Goal: Navigation & Orientation: Find specific page/section

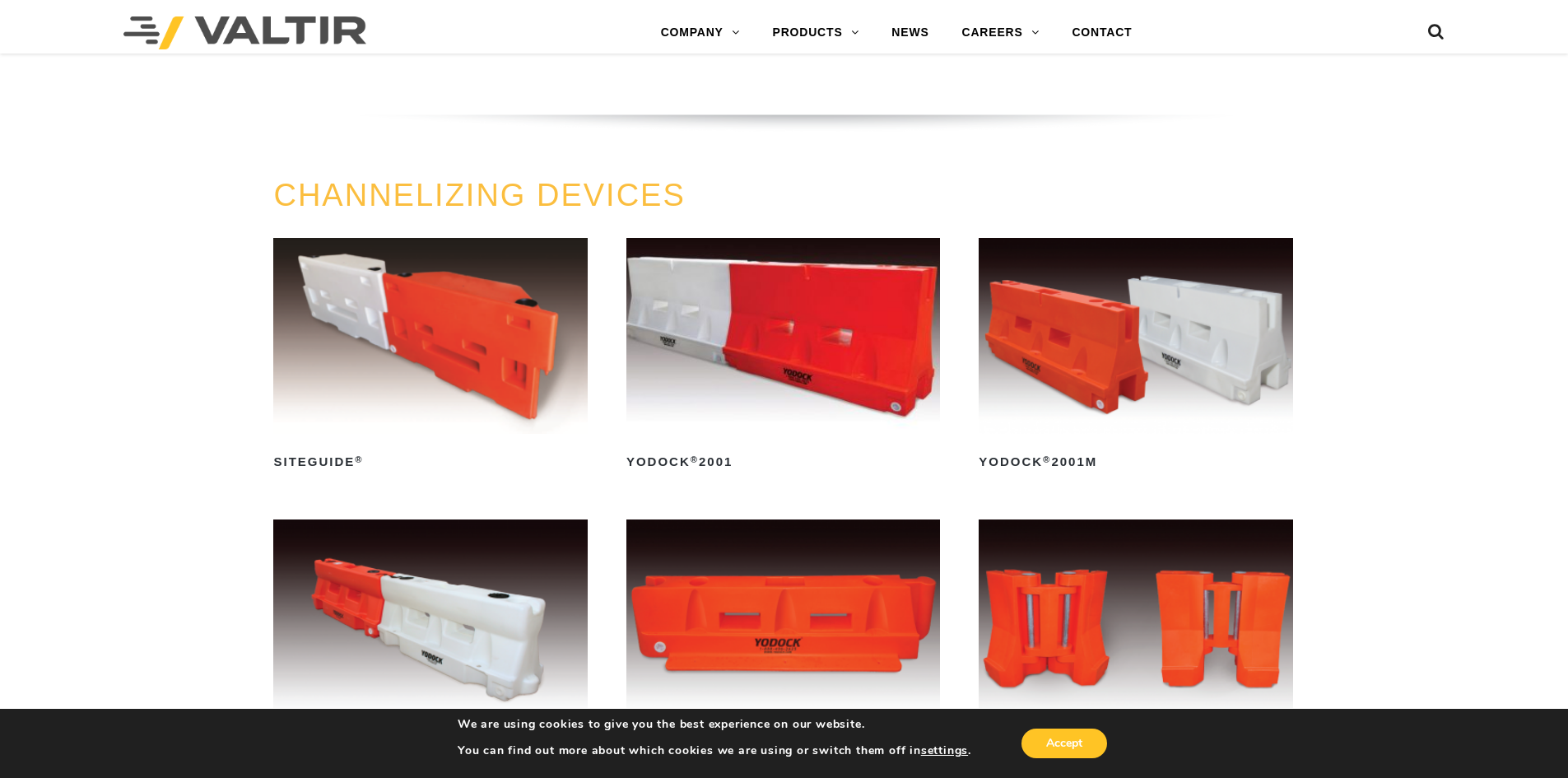
scroll to position [551, 0]
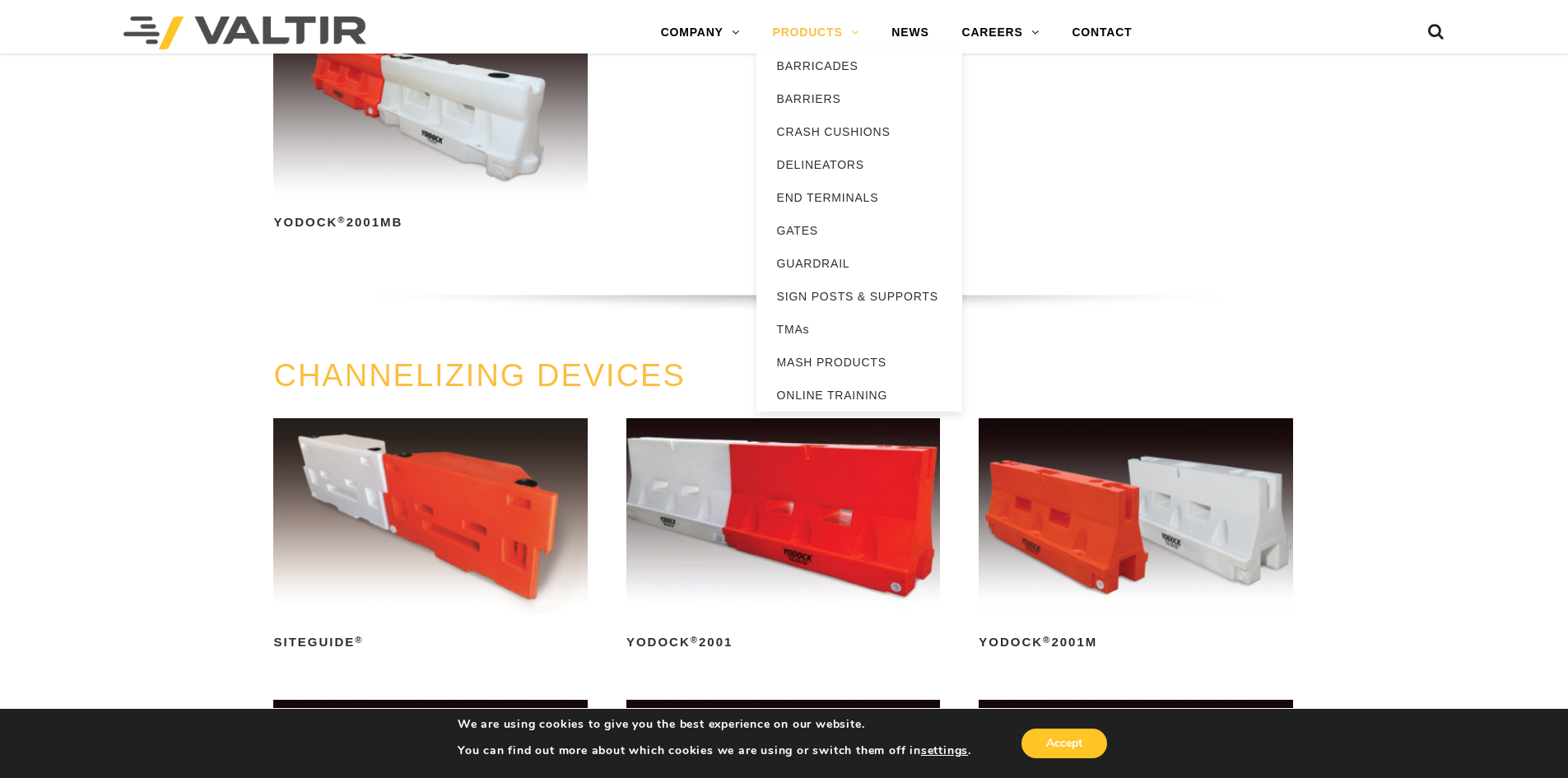
click at [827, 27] on link "PRODUCTS" at bounding box center [816, 33] width 120 height 33
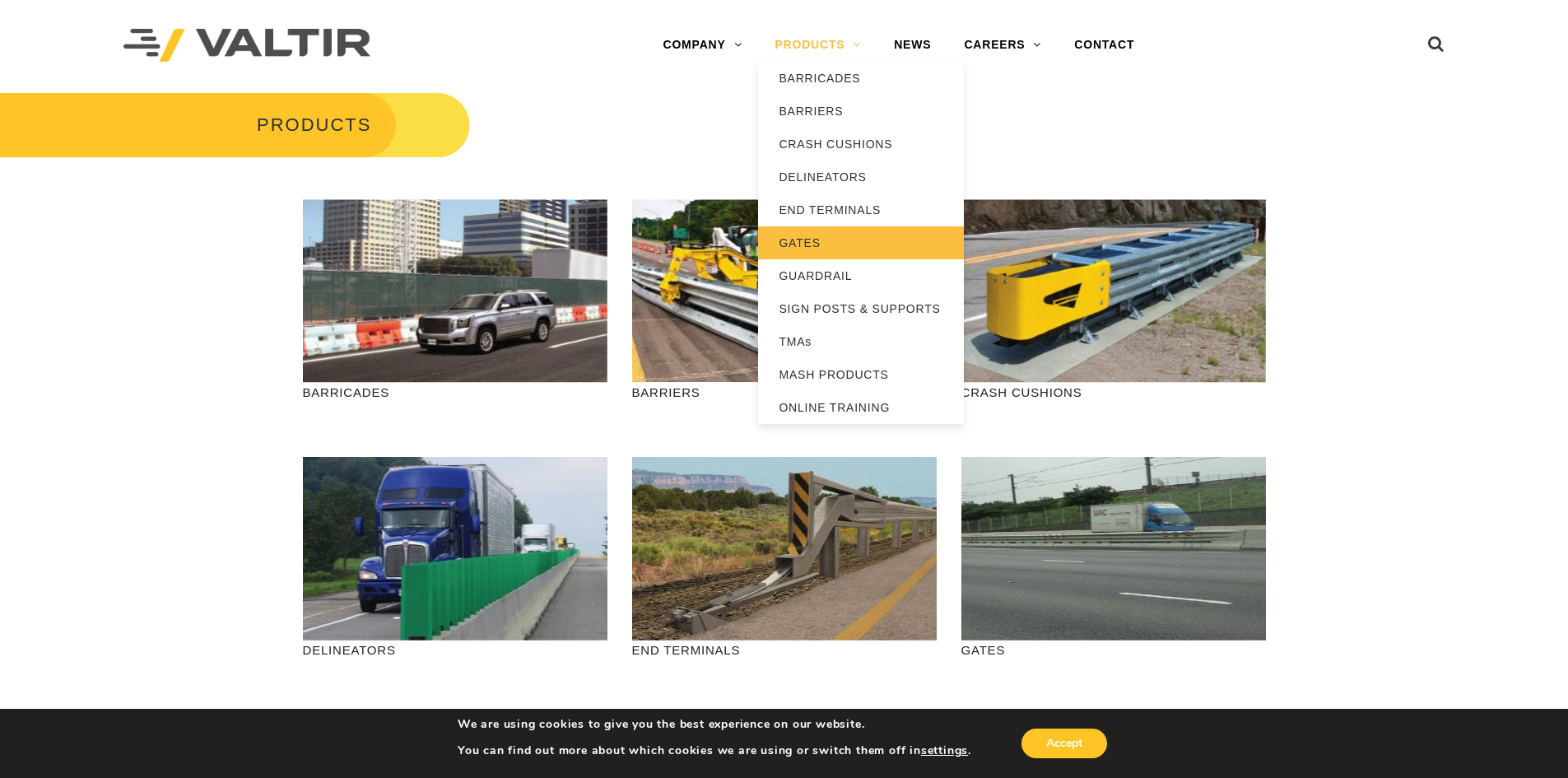
click at [787, 241] on link "GATES" at bounding box center [861, 242] width 206 height 33
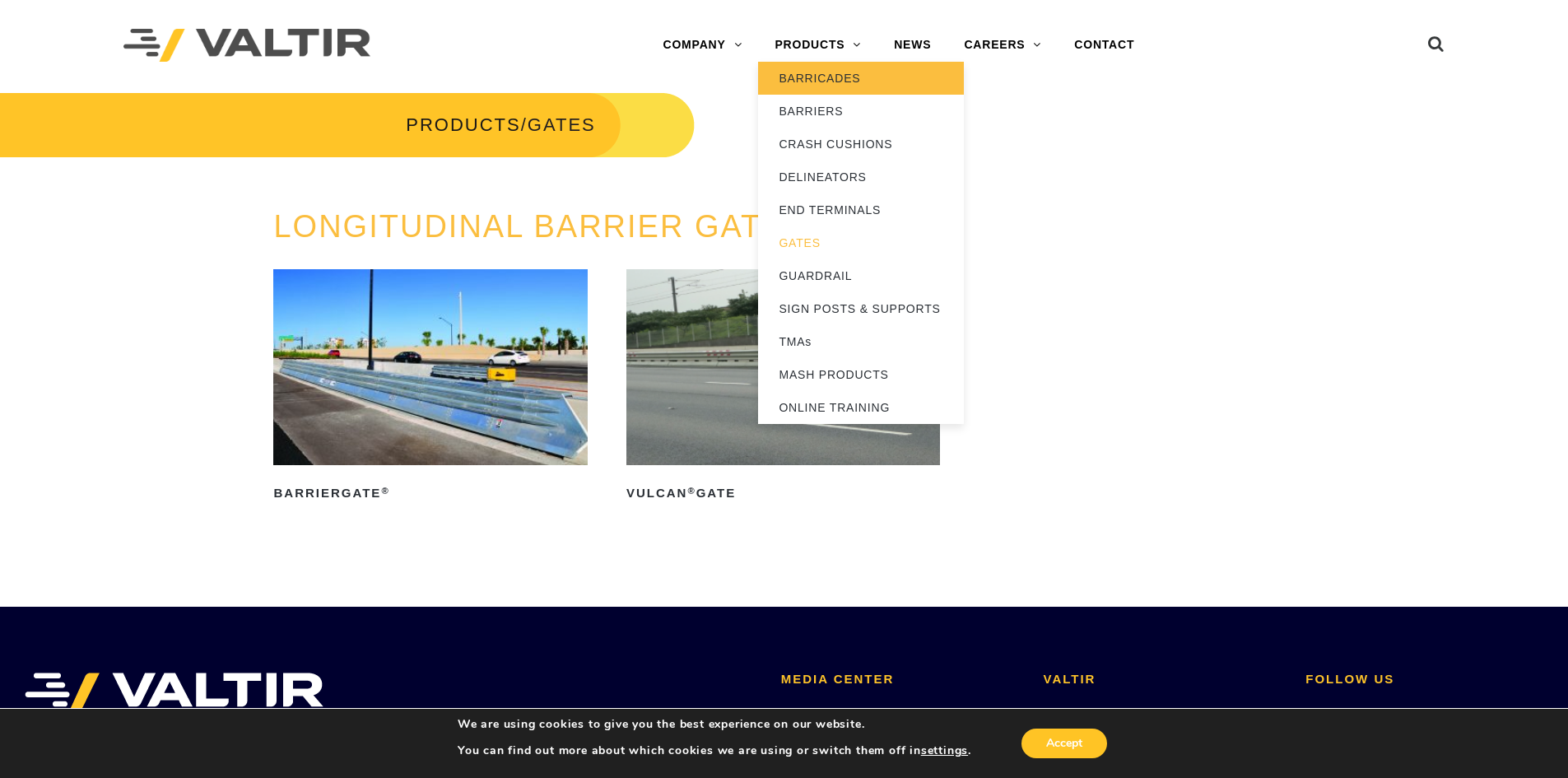
click at [819, 80] on link "BARRICADES" at bounding box center [861, 78] width 206 height 33
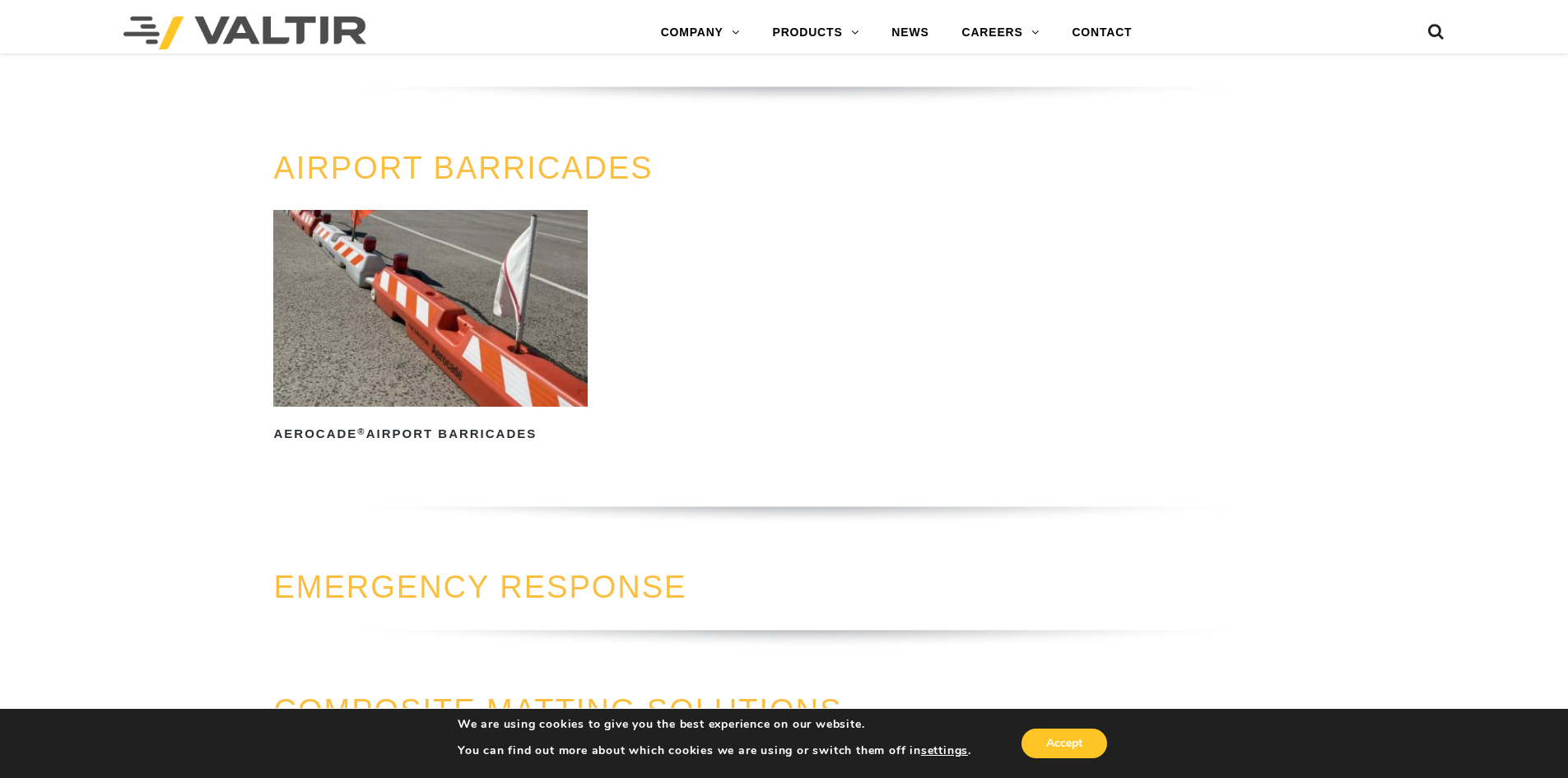
scroll to position [1456, 0]
